Goal: Information Seeking & Learning: Find specific fact

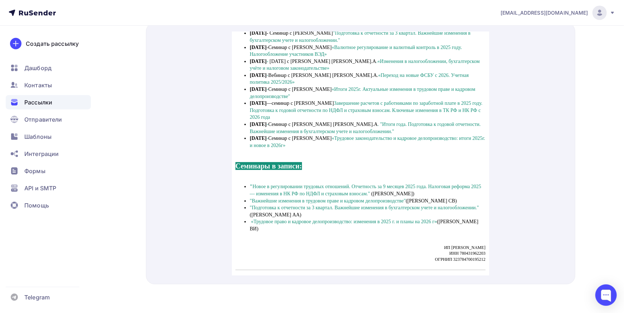
scroll to position [1171, 0]
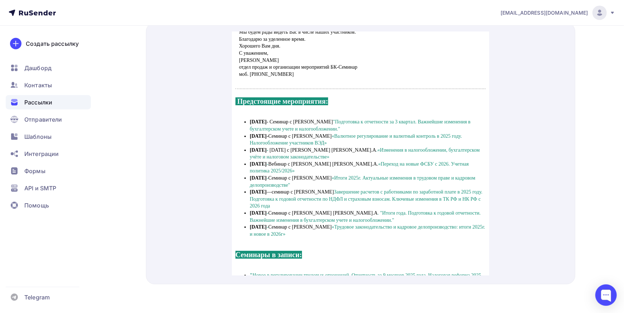
drag, startPoint x: 250, startPoint y: 127, endPoint x: 327, endPoint y: 237, distance: 134.2
click at [327, 229] on ul "[DATE] - Семинар с [PERSON_NAME] "Подготовка к отчетности за 3 квартал. Важнейш…" at bounding box center [360, 169] width 250 height 119
copy ul "7 loremip - Dolorsi a Consectet A.E. "Seddoeiusm t incididunt ut 9 laboree. Dol…"
click at [26, 99] on span "Рассылки" at bounding box center [38, 102] width 28 height 9
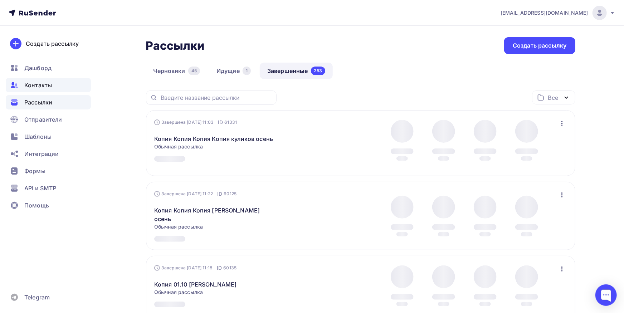
click at [49, 85] on span "Контакты" at bounding box center [38, 85] width 28 height 9
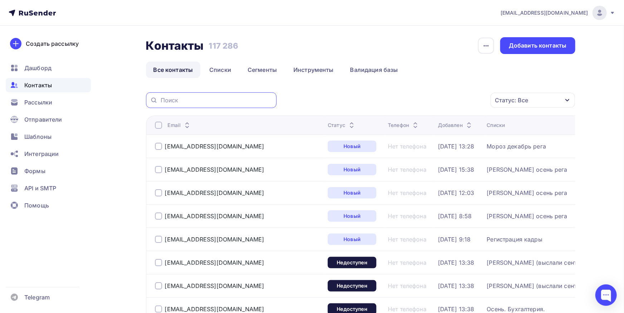
drag, startPoint x: 221, startPoint y: 97, endPoint x: 219, endPoint y: 102, distance: 6.0
click at [221, 97] on input "text" at bounding box center [217, 100] width 112 height 8
paste input "[EMAIL_ADDRESS][DOMAIN_NAME]"
type input "[EMAIL_ADDRESS][DOMAIN_NAME]"
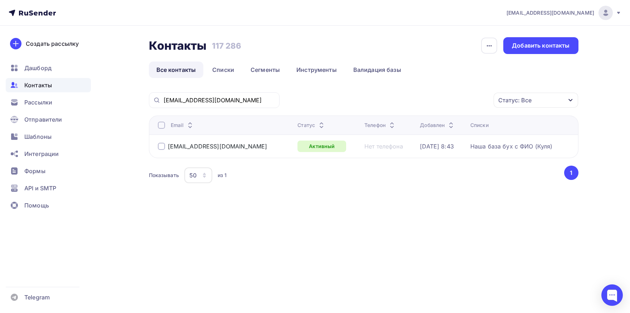
click at [29, 82] on span "Контакты" at bounding box center [38, 85] width 28 height 9
click at [60, 85] on div "Контакты" at bounding box center [48, 85] width 85 height 14
click at [262, 99] on input "[EMAIL_ADDRESS][DOMAIN_NAME]" at bounding box center [220, 100] width 112 height 8
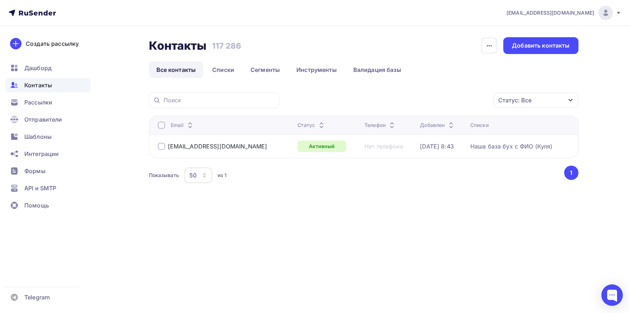
click at [350, 91] on div "Контакты Контакты 117 286 117 286 История импорта Добавить контакты Все контакт…" at bounding box center [364, 119] width 430 height 165
click at [169, 74] on link "Все контакты" at bounding box center [176, 70] width 55 height 16
click at [66, 86] on div "Контакты" at bounding box center [48, 85] width 85 height 14
